Goal: Task Accomplishment & Management: Manage account settings

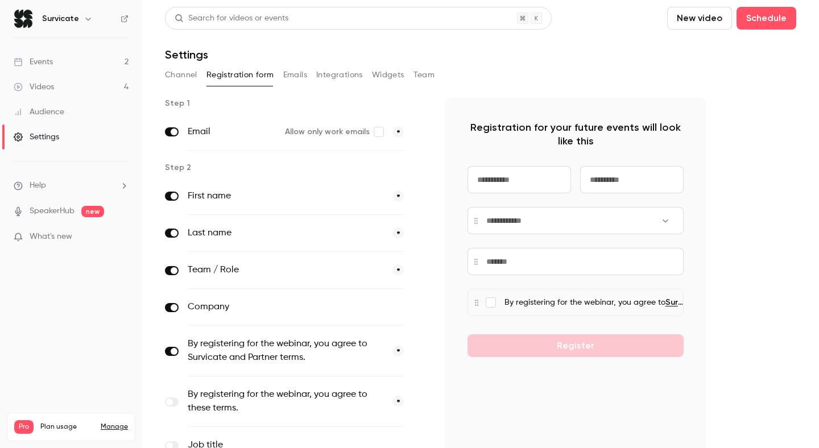
click at [74, 63] on link "Events 2" at bounding box center [71, 61] width 142 height 25
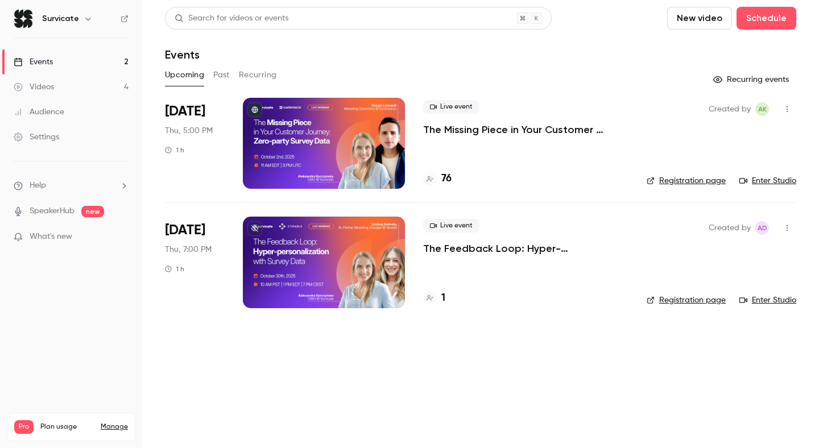
click at [459, 250] on p "The Feedback Loop: Hyper-personalization with Survey Data" at bounding box center [525, 249] width 205 height 14
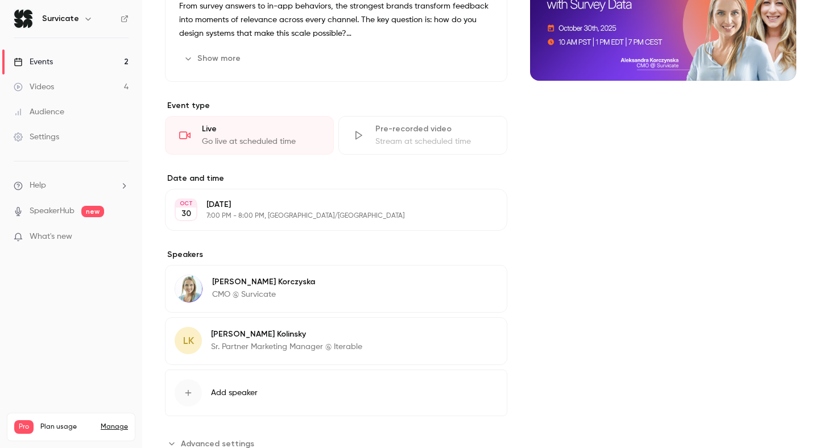
scroll to position [224, 0]
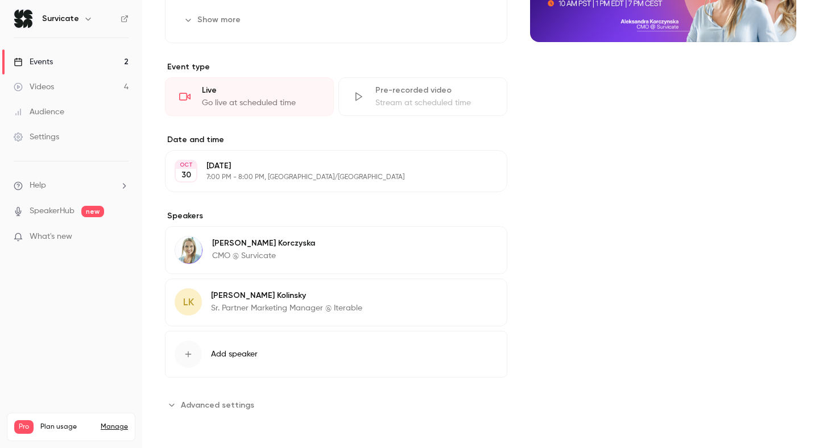
click at [191, 256] on img at bounding box center [188, 249] width 27 height 27
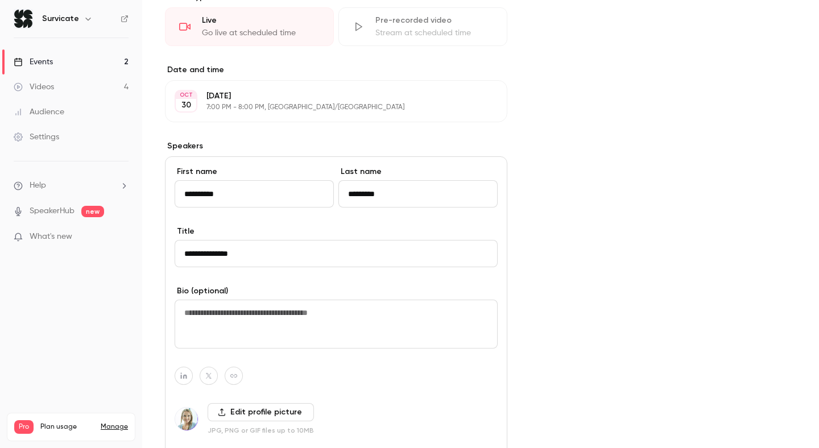
click at [526, 153] on div "About The Feedback Loop: Hyper-personalization with Survey Data Only 16% of com…" at bounding box center [480, 216] width 631 height 817
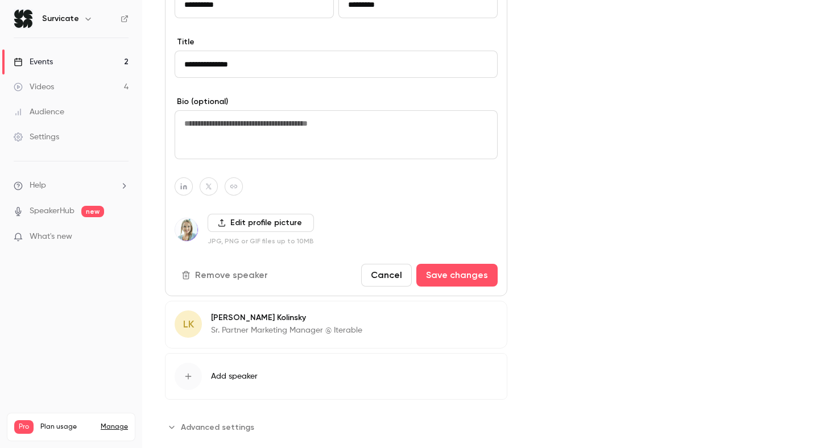
scroll to position [505, 0]
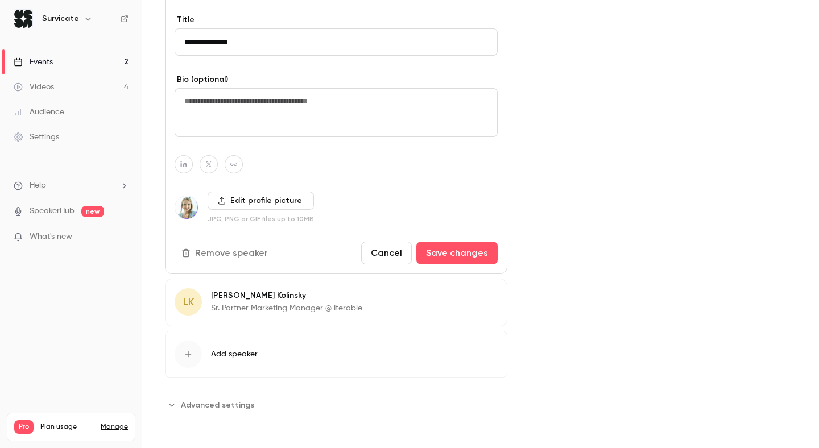
click at [193, 296] on span "LK" at bounding box center [188, 301] width 11 height 15
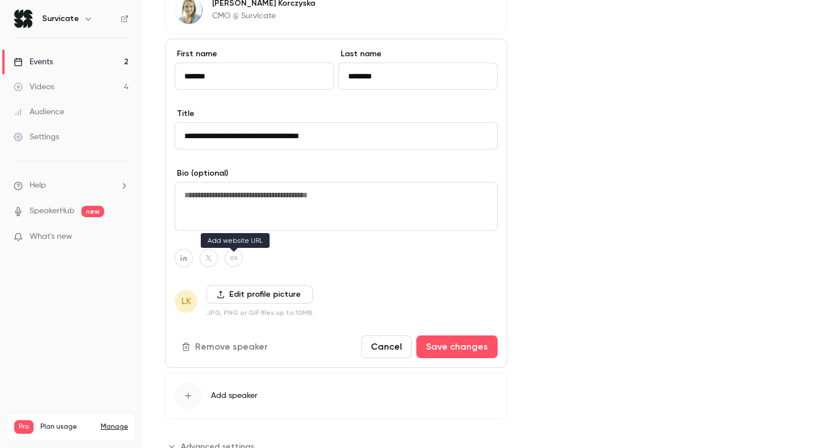
scroll to position [474, 0]
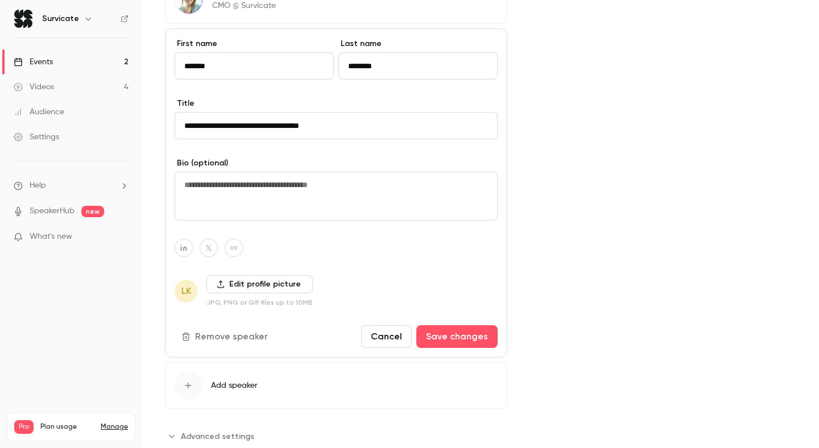
click at [243, 285] on label "Edit profile picture" at bounding box center [259, 284] width 106 height 18
click at [0, 0] on input "Edit profile picture" at bounding box center [0, 0] width 0 height 0
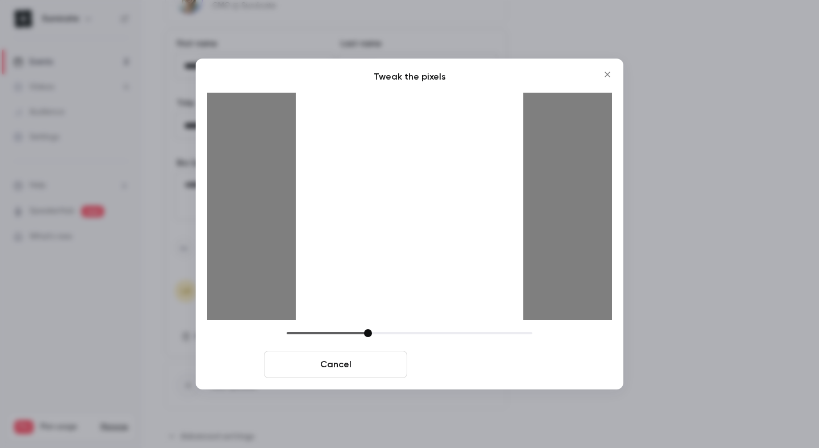
click at [471, 356] on button "Crop and save" at bounding box center [483, 364] width 143 height 27
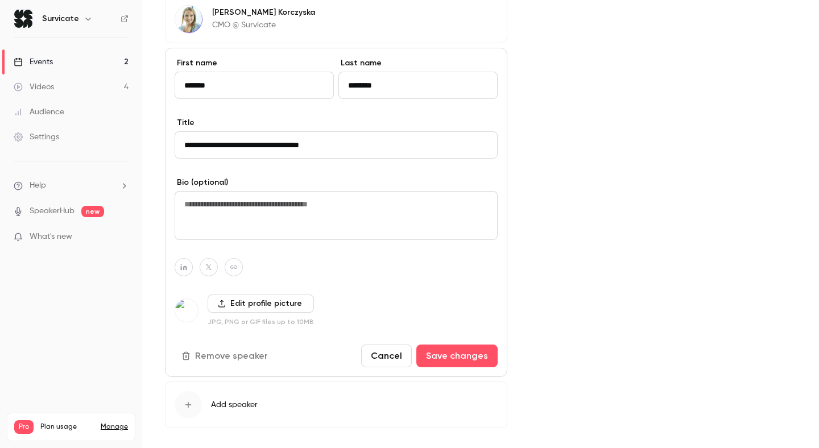
scroll to position [460, 0]
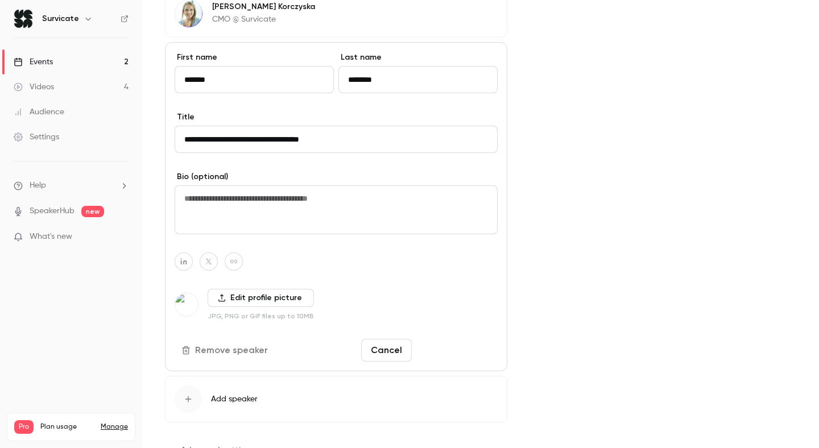
click at [447, 351] on button "Save changes" at bounding box center [456, 350] width 81 height 23
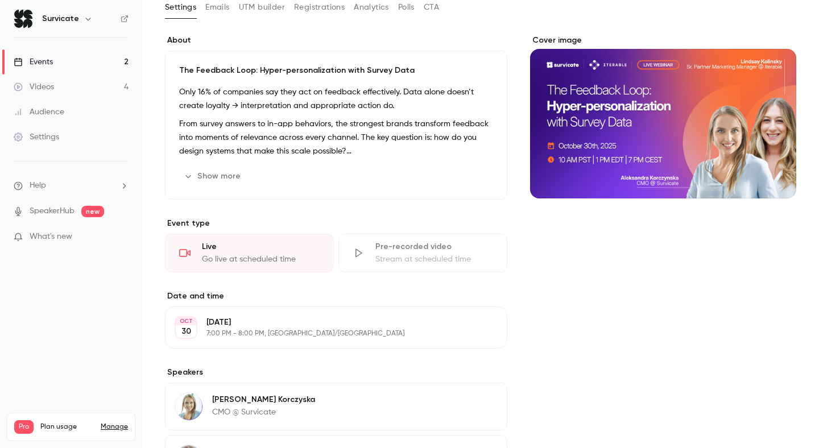
scroll to position [0, 0]
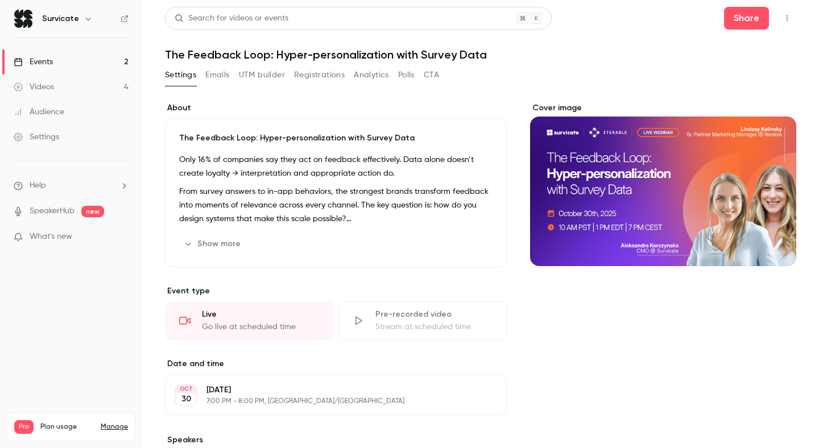
click at [221, 243] on button "Show more" at bounding box center [213, 244] width 68 height 18
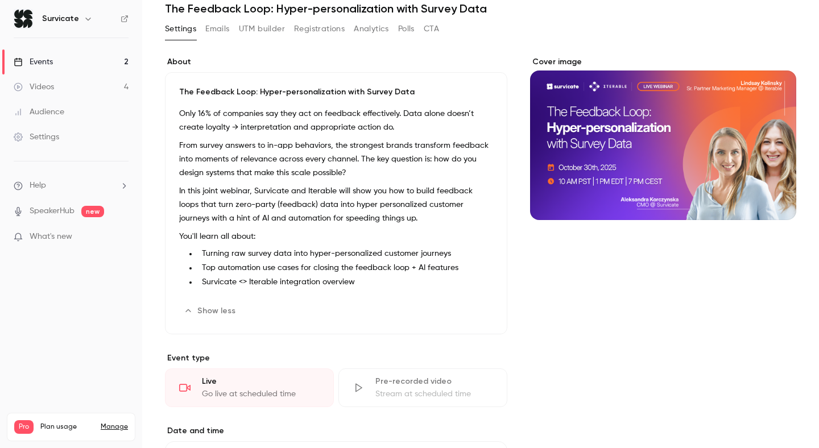
scroll to position [48, 0]
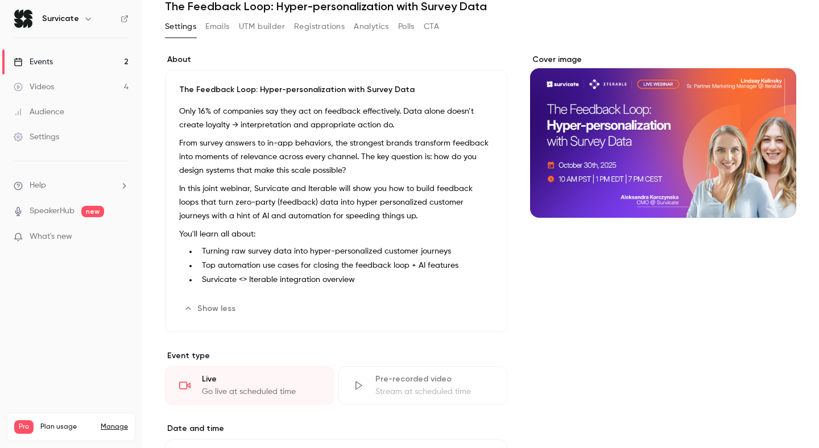
click at [469, 306] on button "Edit" at bounding box center [471, 309] width 41 height 18
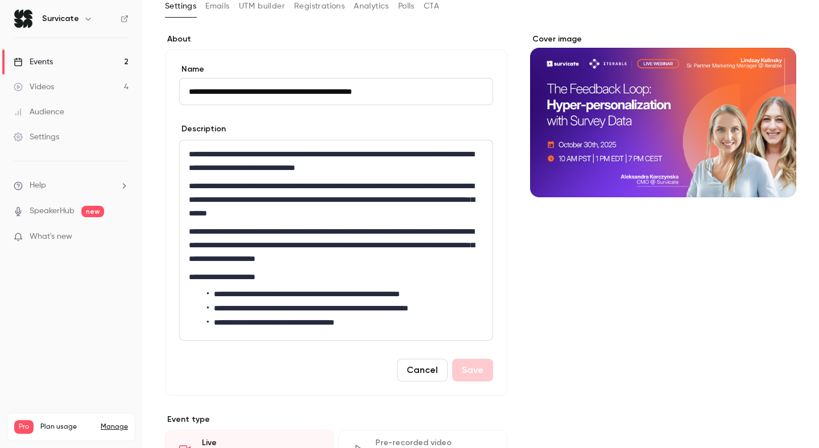
scroll to position [69, 0]
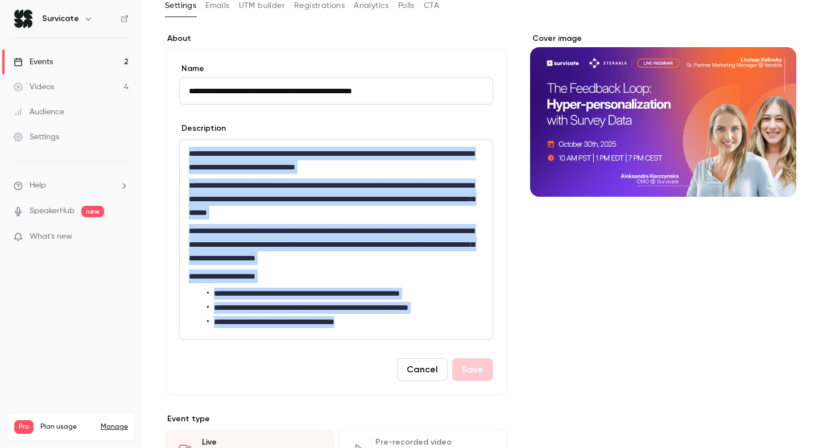
drag, startPoint x: 373, startPoint y: 322, endPoint x: 176, endPoint y: 151, distance: 260.7
click at [176, 151] on div "**********" at bounding box center [336, 222] width 342 height 346
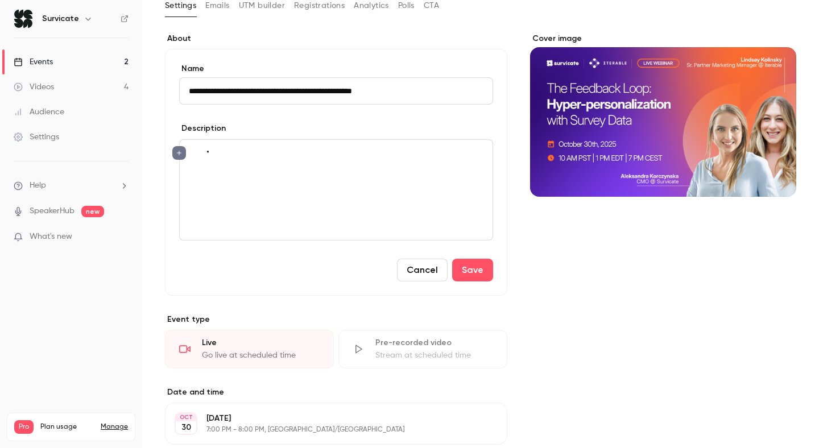
scroll to position [0, 0]
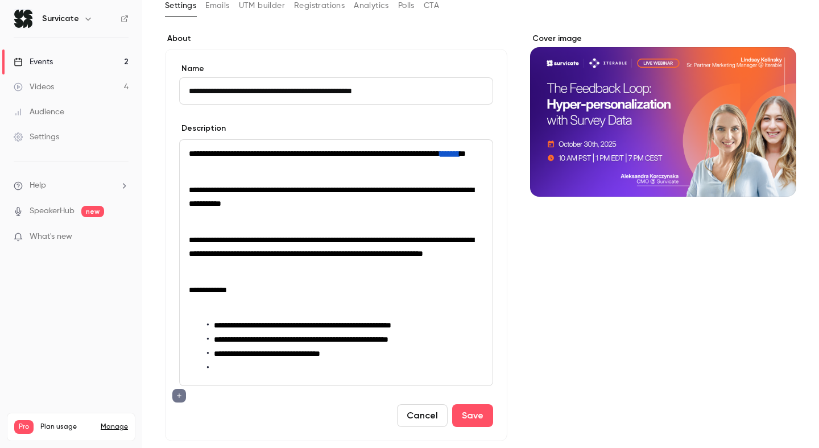
click at [221, 179] on p "editor" at bounding box center [336, 172] width 294 height 14
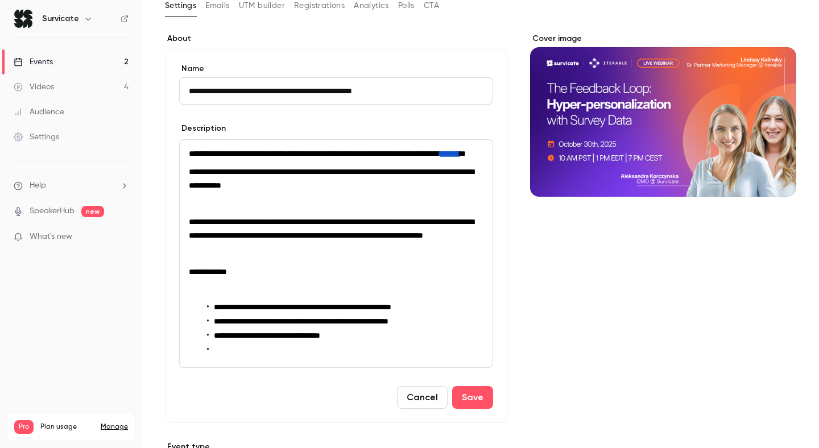
click at [229, 210] on p "editor" at bounding box center [336, 204] width 294 height 14
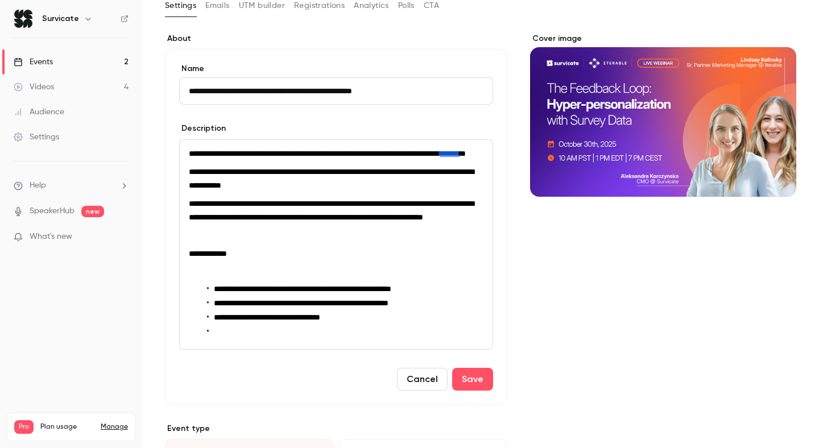
click at [238, 242] on p "editor" at bounding box center [336, 236] width 294 height 14
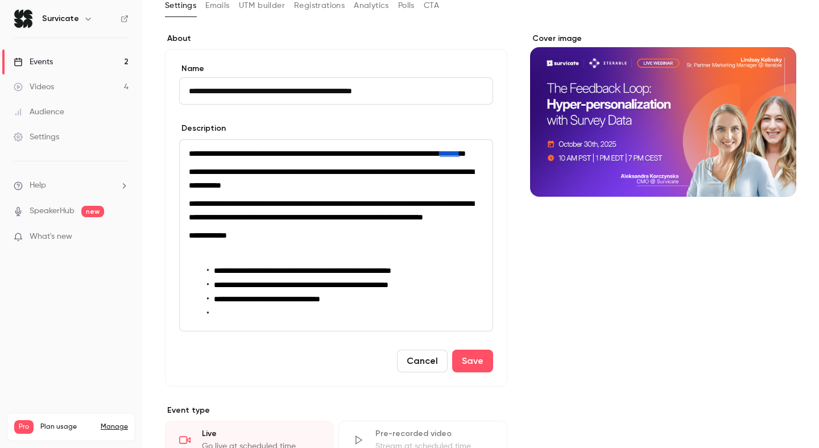
click at [234, 260] on p "editor" at bounding box center [336, 254] width 294 height 14
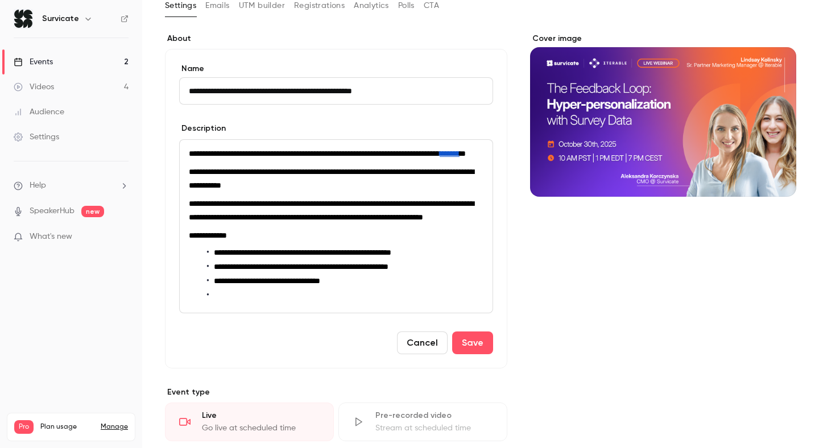
click at [233, 313] on div "**********" at bounding box center [336, 226] width 313 height 173
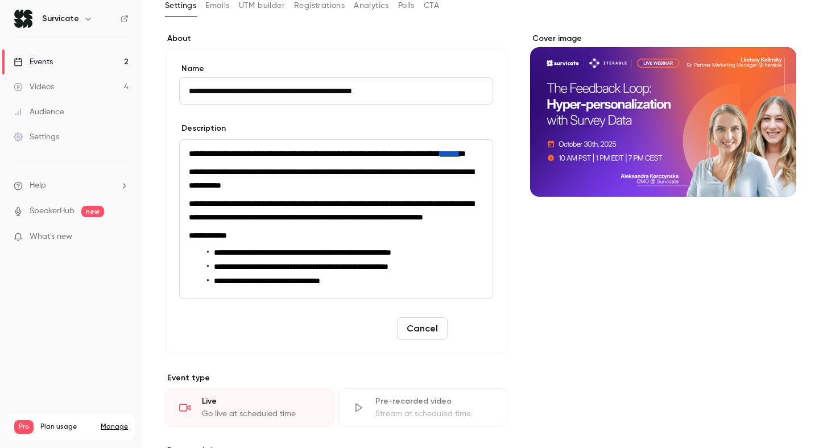
click at [474, 340] on button "Save" at bounding box center [472, 328] width 41 height 23
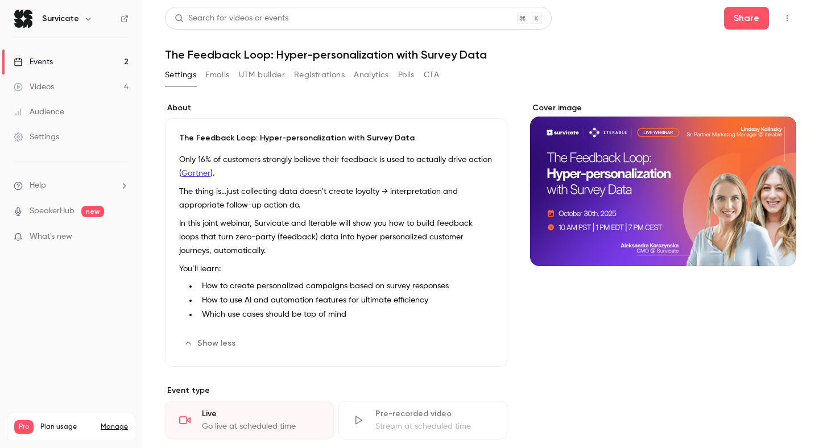
click at [221, 70] on button "Emails" at bounding box center [217, 75] width 24 height 18
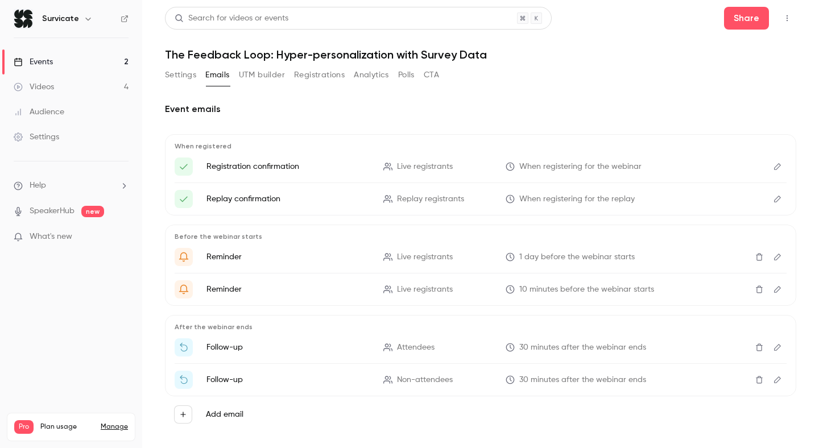
click at [177, 75] on button "Settings" at bounding box center [180, 75] width 31 height 18
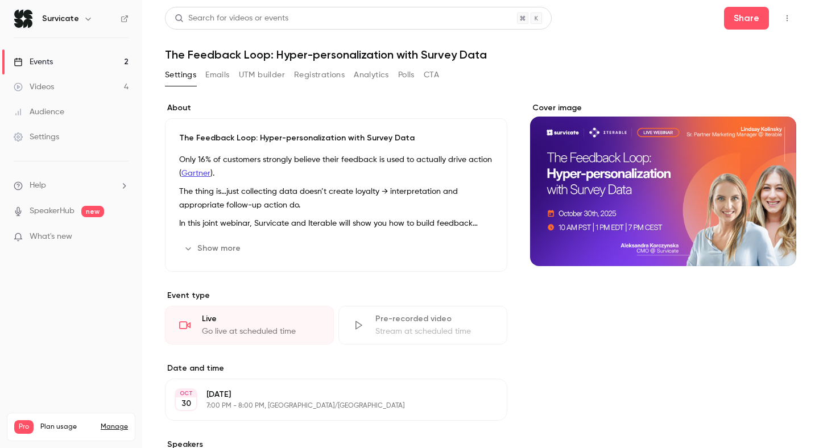
click at [84, 59] on link "Events 2" at bounding box center [71, 61] width 142 height 25
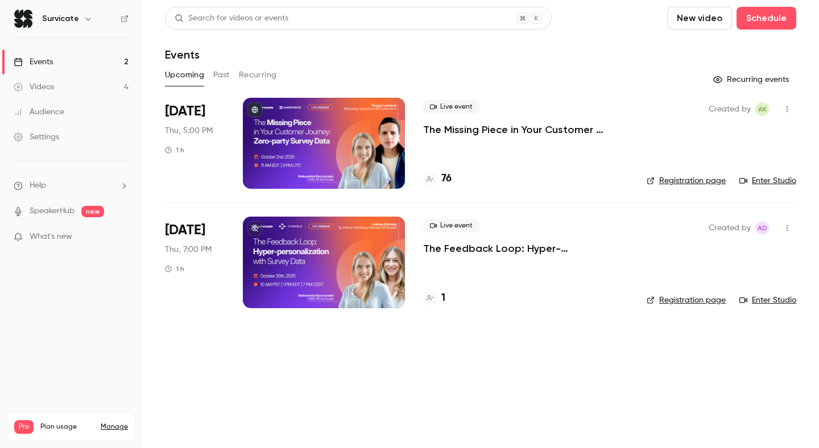
click at [454, 128] on p "The Missing Piece in Your Customer Journey: Zero-party Survey Data" at bounding box center [525, 130] width 205 height 14
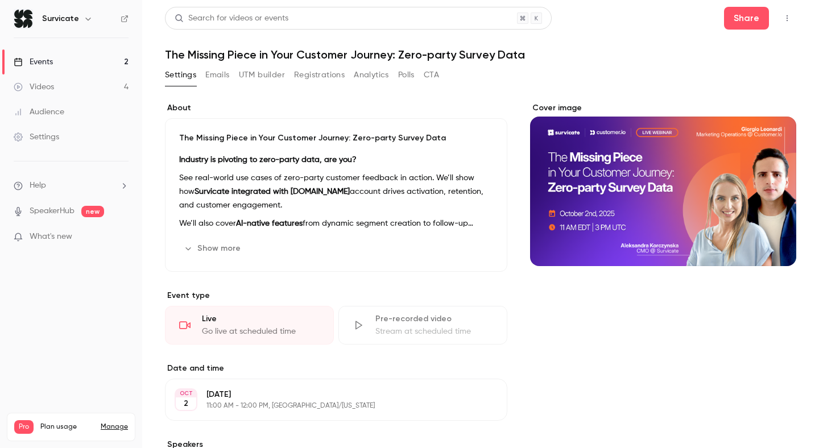
click at [309, 75] on button "Registrations" at bounding box center [319, 75] width 51 height 18
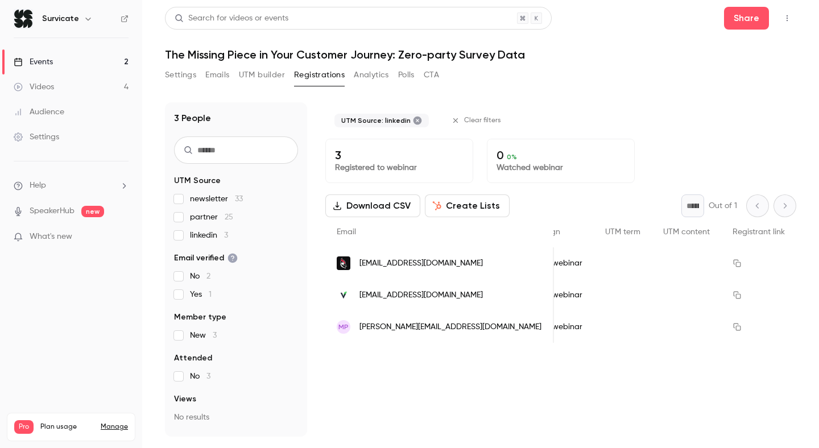
scroll to position [0, 1305]
click at [358, 77] on button "Analytics" at bounding box center [371, 75] width 35 height 18
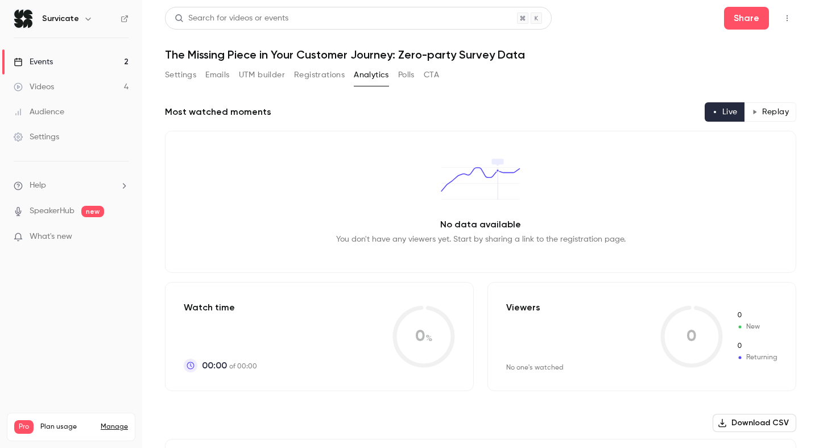
click at [186, 82] on button "Settings" at bounding box center [180, 75] width 31 height 18
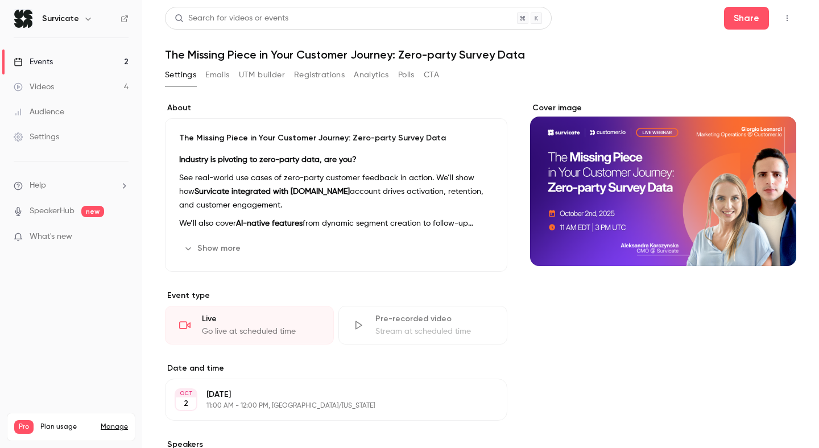
scroll to position [229, 0]
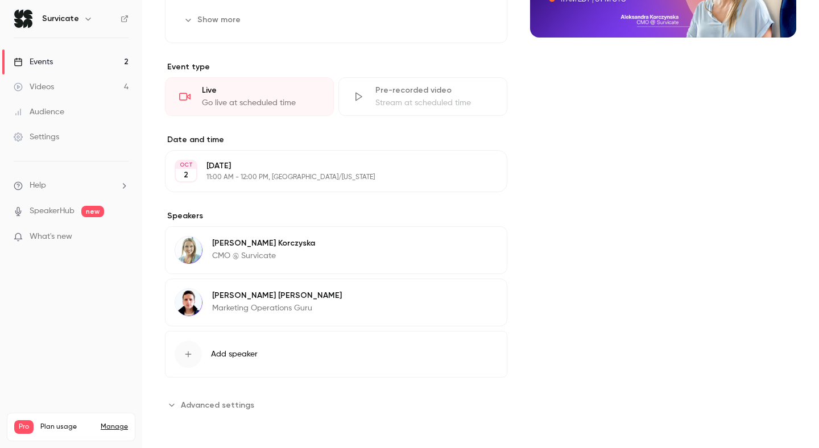
click at [226, 414] on div "**********" at bounding box center [480, 157] width 631 height 567
click at [241, 407] on span "Advanced settings" at bounding box center [217, 405] width 73 height 12
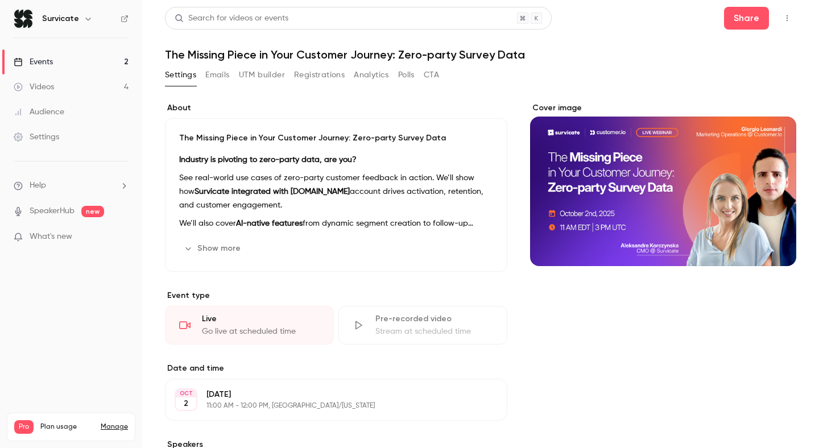
click at [57, 116] on div "Audience" at bounding box center [39, 111] width 51 height 11
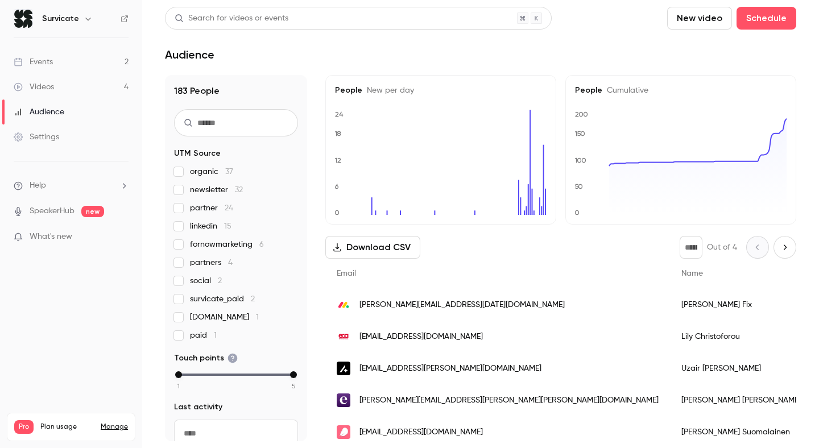
click at [72, 135] on link "Settings" at bounding box center [71, 136] width 142 height 25
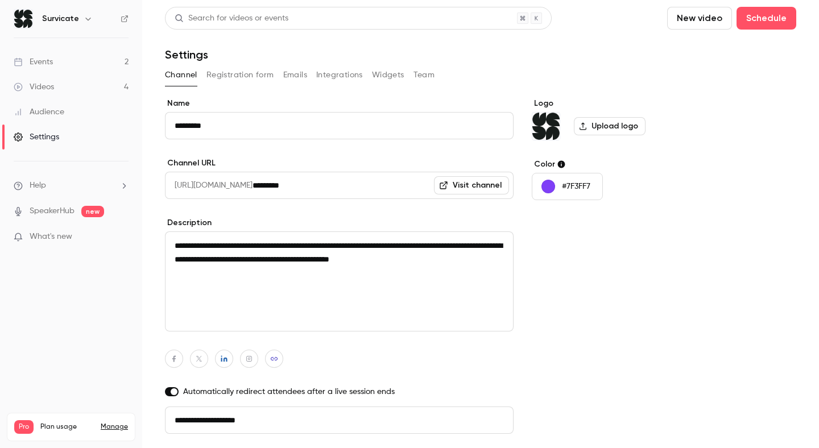
click at [223, 74] on button "Registration form" at bounding box center [240, 75] width 68 height 18
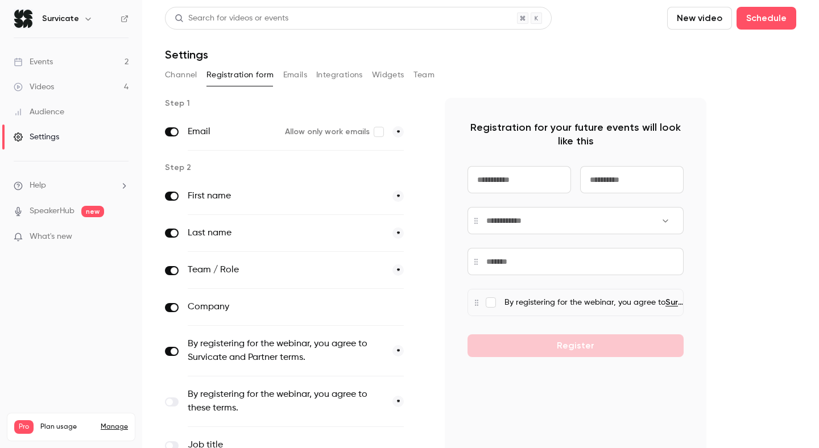
click at [356, 73] on button "Integrations" at bounding box center [339, 75] width 47 height 18
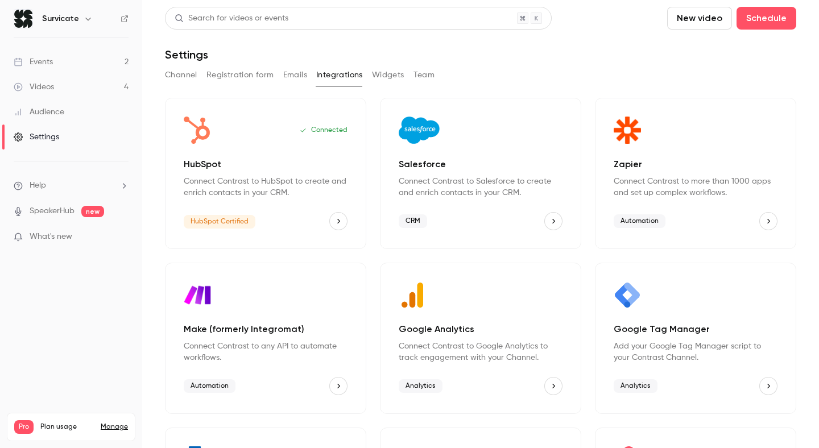
click at [66, 60] on link "Events 2" at bounding box center [71, 61] width 142 height 25
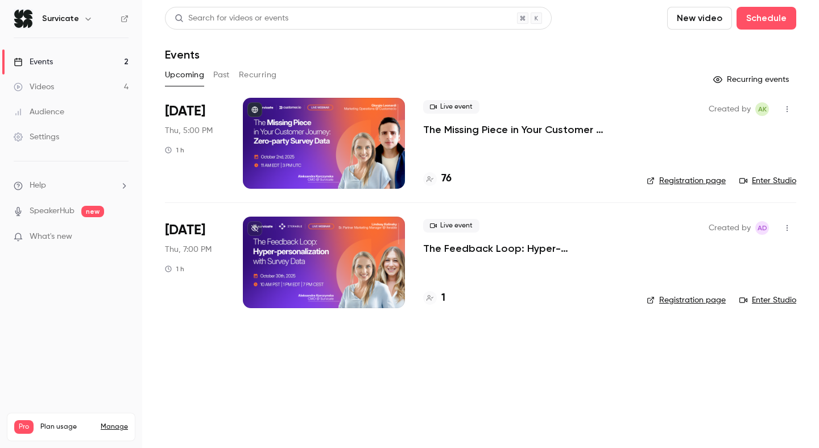
click at [225, 73] on button "Past" at bounding box center [221, 75] width 16 height 18
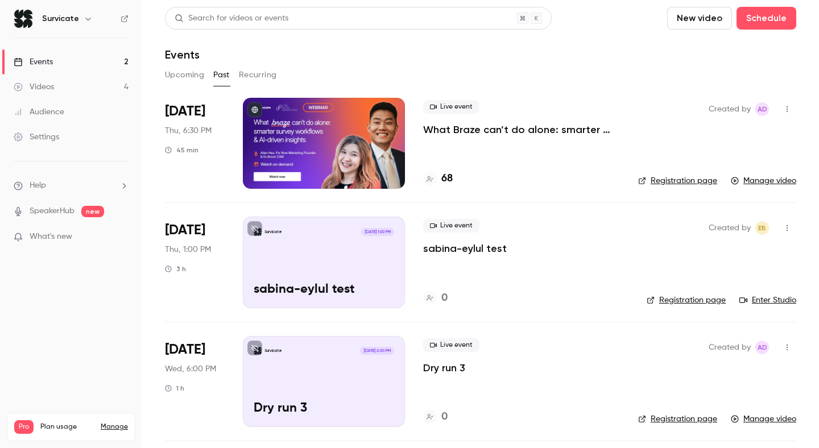
click at [666, 180] on link "Registration page" at bounding box center [677, 180] width 79 height 11
click at [185, 78] on button "Upcoming" at bounding box center [184, 75] width 39 height 18
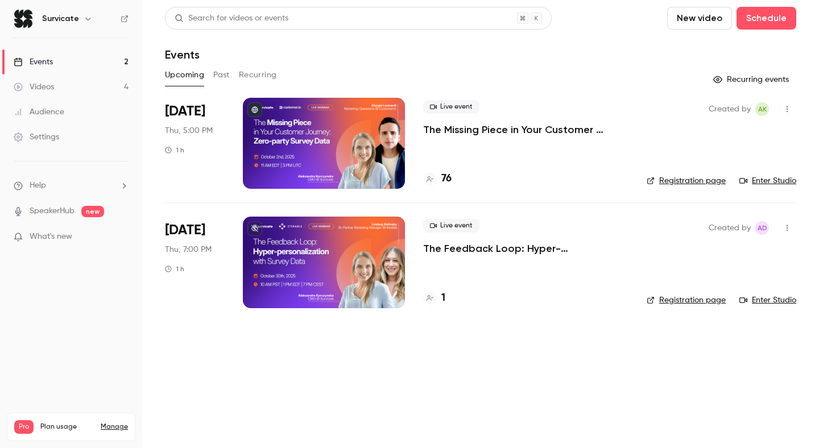
click at [704, 180] on link "Registration page" at bounding box center [685, 180] width 79 height 11
click at [446, 138] on div "Live event The Missing Piece in Your Customer Journey: Zero-party Survey Data 76" at bounding box center [525, 143] width 205 height 91
click at [443, 131] on p "The Missing Piece in Your Customer Journey: Zero-party Survey Data" at bounding box center [525, 130] width 205 height 14
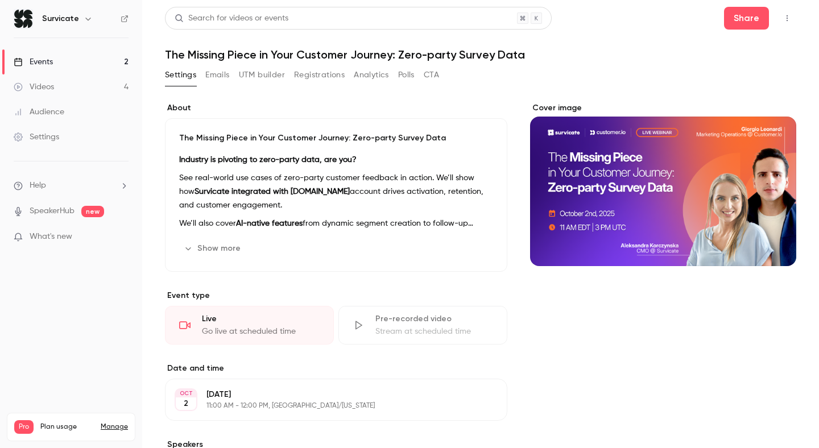
click at [221, 78] on button "Emails" at bounding box center [217, 75] width 24 height 18
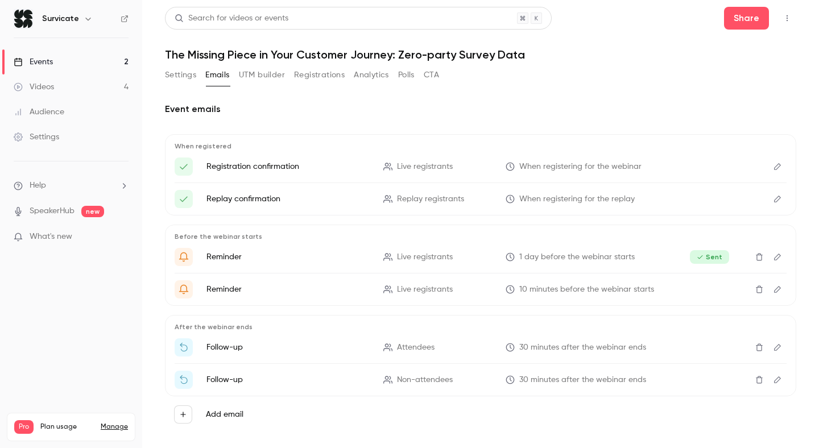
scroll to position [14, 0]
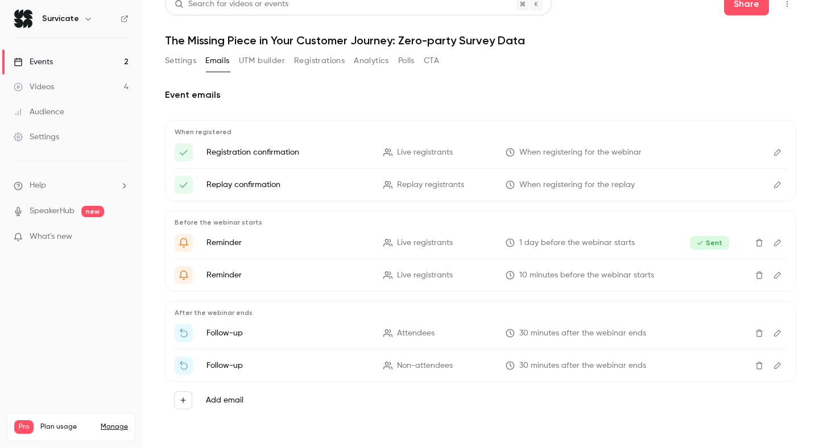
click at [781, 156] on button "Edit" at bounding box center [777, 152] width 18 height 18
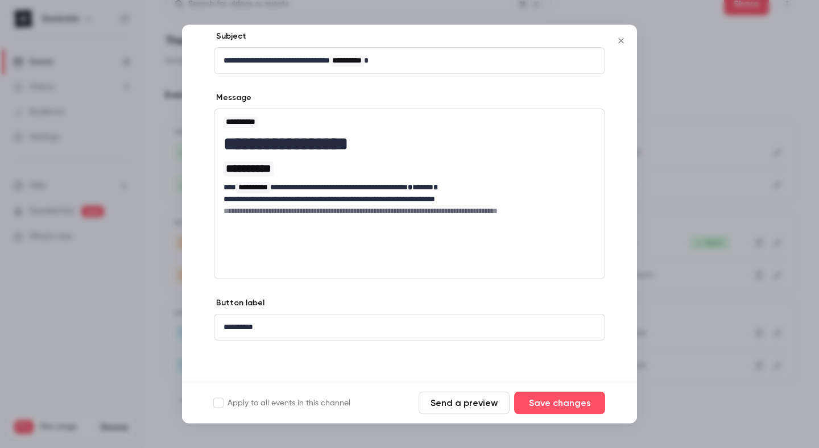
scroll to position [0, 0]
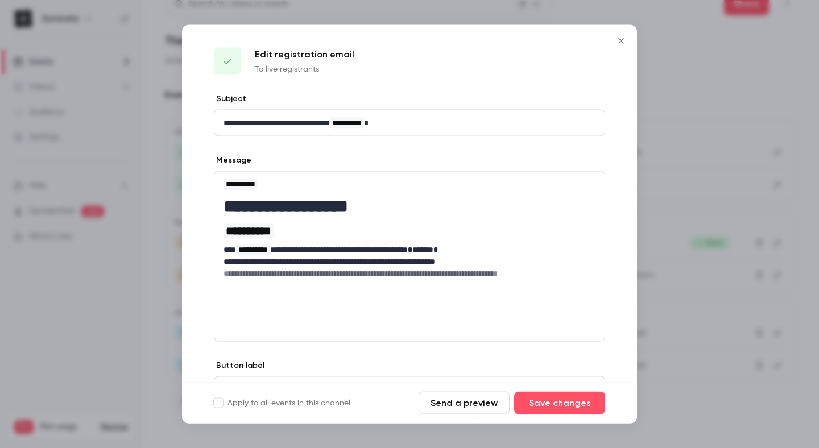
click at [429, 400] on button "Send a preview" at bounding box center [463, 403] width 91 height 23
click at [625, 41] on icon "Close" at bounding box center [621, 40] width 14 height 9
